Goal: Check status: Check status

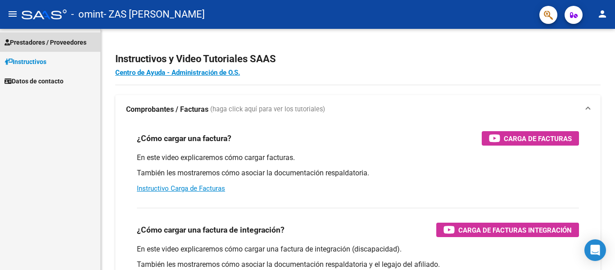
click at [23, 47] on span "Prestadores / Proveedores" at bounding box center [46, 42] width 82 height 10
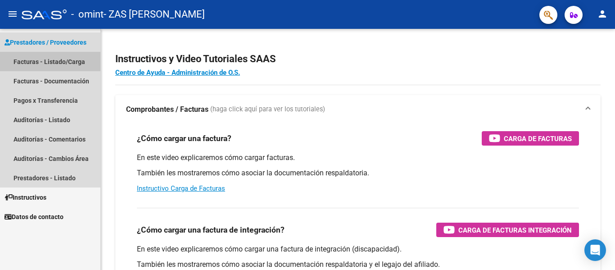
click at [32, 52] on link "Facturas - Listado/Carga" at bounding box center [50, 61] width 100 height 19
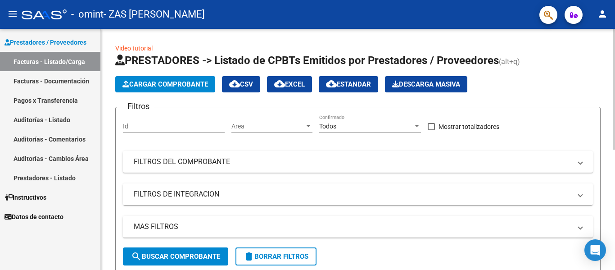
click at [609, 264] on div "Video tutorial PRESTADORES -> Listado de CPBTs Emitidos por Prestadores / Prove…" at bounding box center [358, 266] width 514 height 474
click at [186, 247] on button "search Buscar Comprobante" at bounding box center [175, 256] width 105 height 18
click at [615, 156] on div at bounding box center [614, 149] width 2 height 241
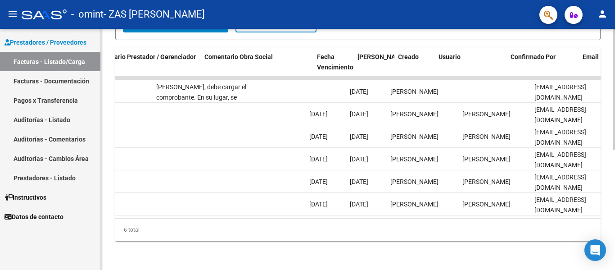
scroll to position [0, 1413]
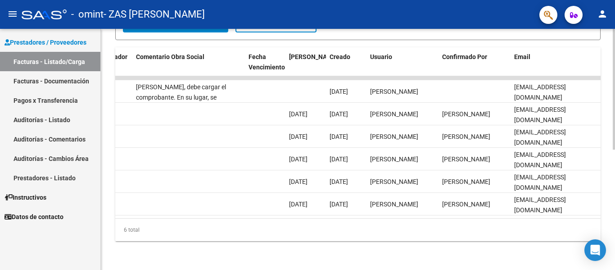
drag, startPoint x: 573, startPoint y: 220, endPoint x: 552, endPoint y: 220, distance: 20.7
click at [552, 220] on div "6 total" at bounding box center [357, 229] width 485 height 23
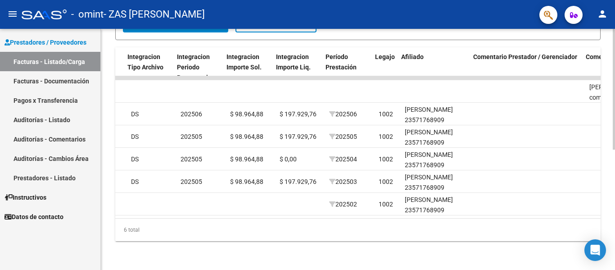
scroll to position [0, 958]
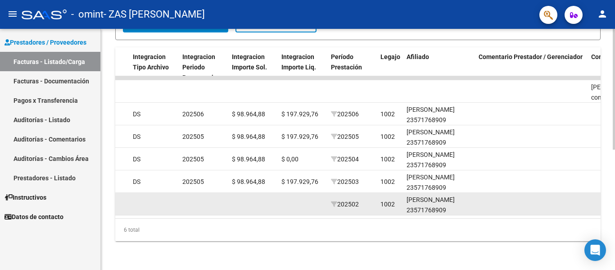
drag, startPoint x: 409, startPoint y: 210, endPoint x: 359, endPoint y: 205, distance: 50.7
click at [359, 205] on datatable-body "15291 Discapacidad sin recupero ZAS [PERSON_NAME] 27311438757 Factura C: 2 - 16…" at bounding box center [357, 147] width 485 height 142
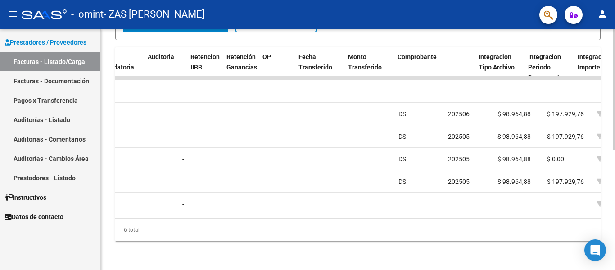
scroll to position [0, 612]
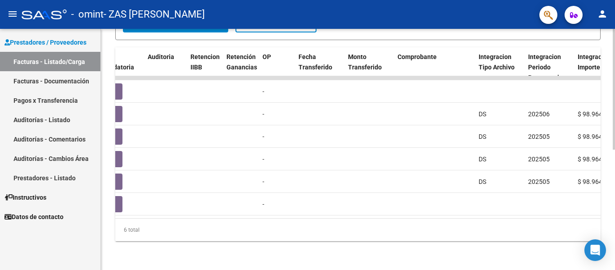
drag, startPoint x: 275, startPoint y: 219, endPoint x: 255, endPoint y: 213, distance: 20.7
click at [255, 213] on div "ID CAE Facturado x Orden De Area Razón Social CPBT Monto Fecha Cpbt Días desde …" at bounding box center [357, 144] width 485 height 194
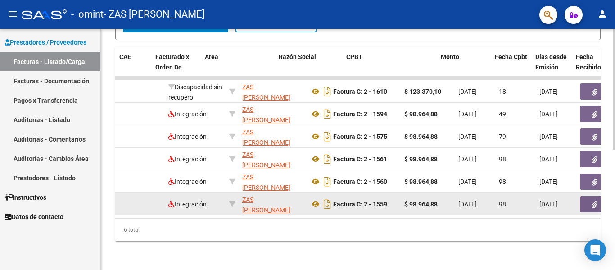
scroll to position [0, 80]
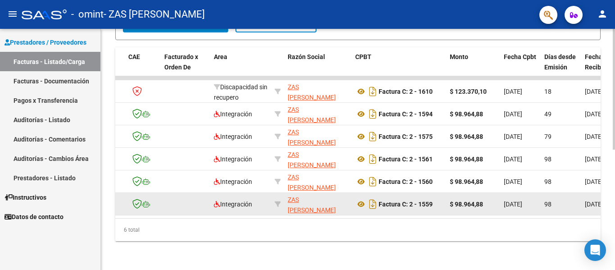
click at [148, 203] on datatable-body-cell at bounding box center [143, 204] width 36 height 22
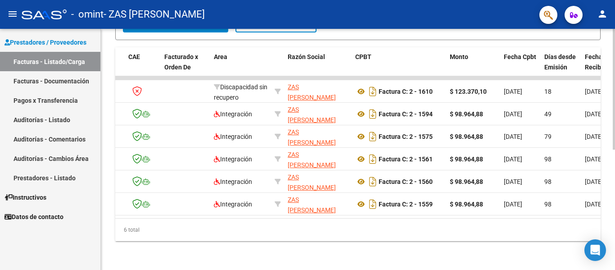
click at [596, 211] on datatable-body "15291 Discapacidad sin recupero ZAS [PERSON_NAME] 27311438757 Factura C: 2 - 16…" at bounding box center [357, 147] width 485 height 142
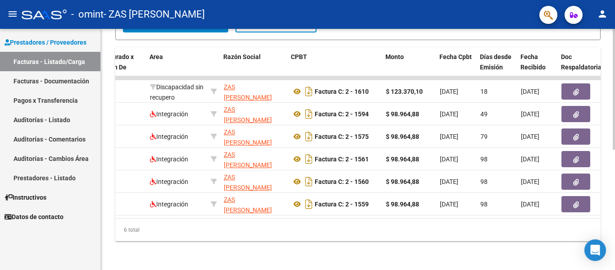
scroll to position [0, 162]
